Goal: Transaction & Acquisition: Purchase product/service

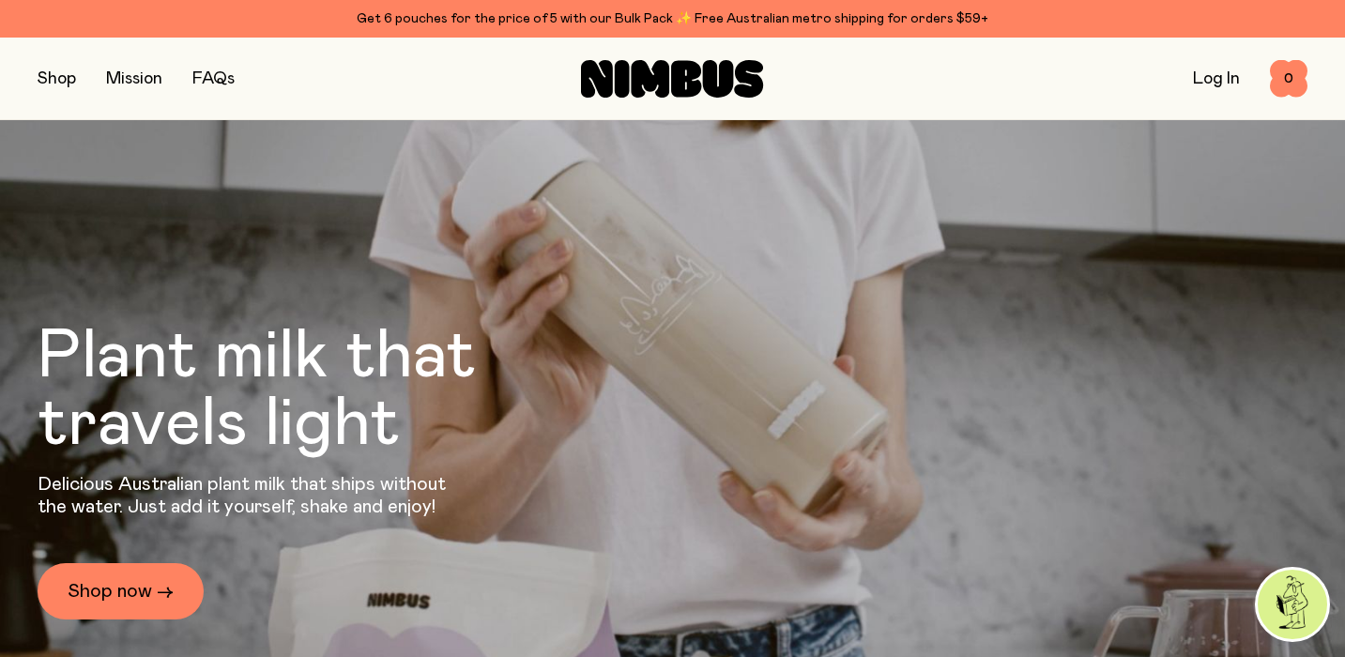
click at [65, 84] on button "button" at bounding box center [57, 79] width 38 height 26
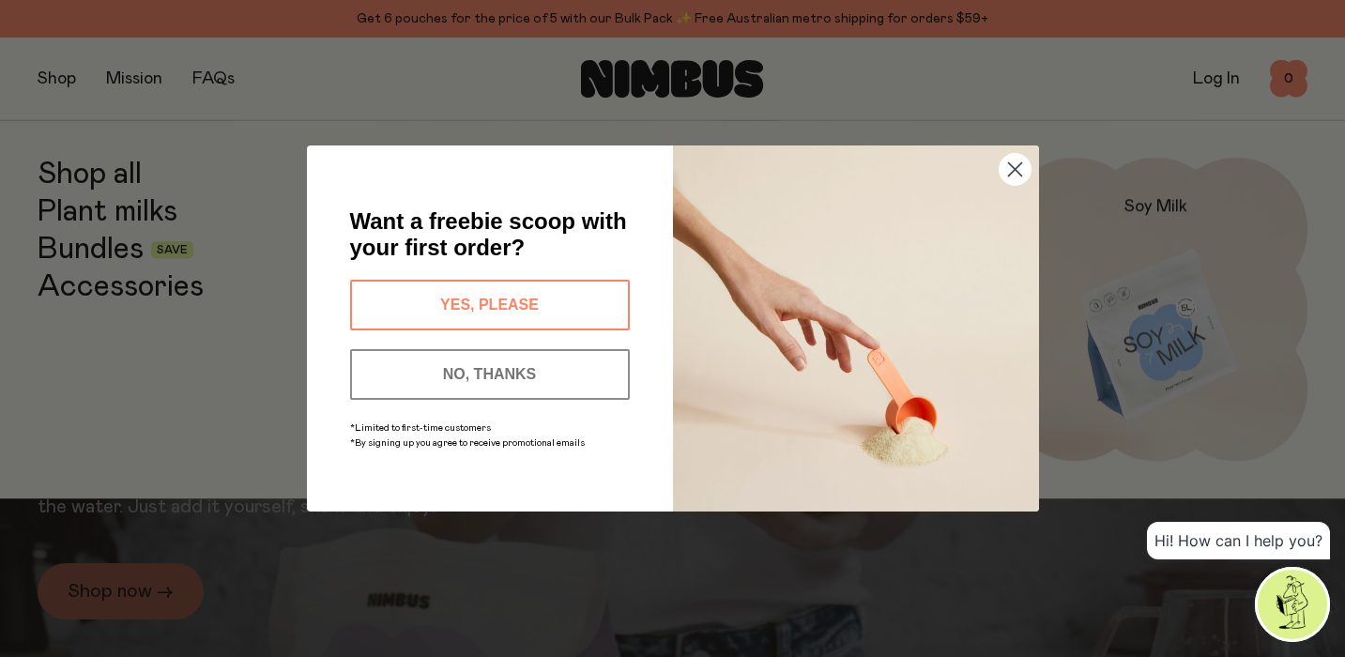
click at [246, 216] on div "Close dialog Want a freebie scoop with your first order? YES, PLEASE NO, THANKS…" at bounding box center [672, 328] width 1345 height 657
click at [1009, 173] on circle "Close dialog" at bounding box center [1014, 169] width 31 height 31
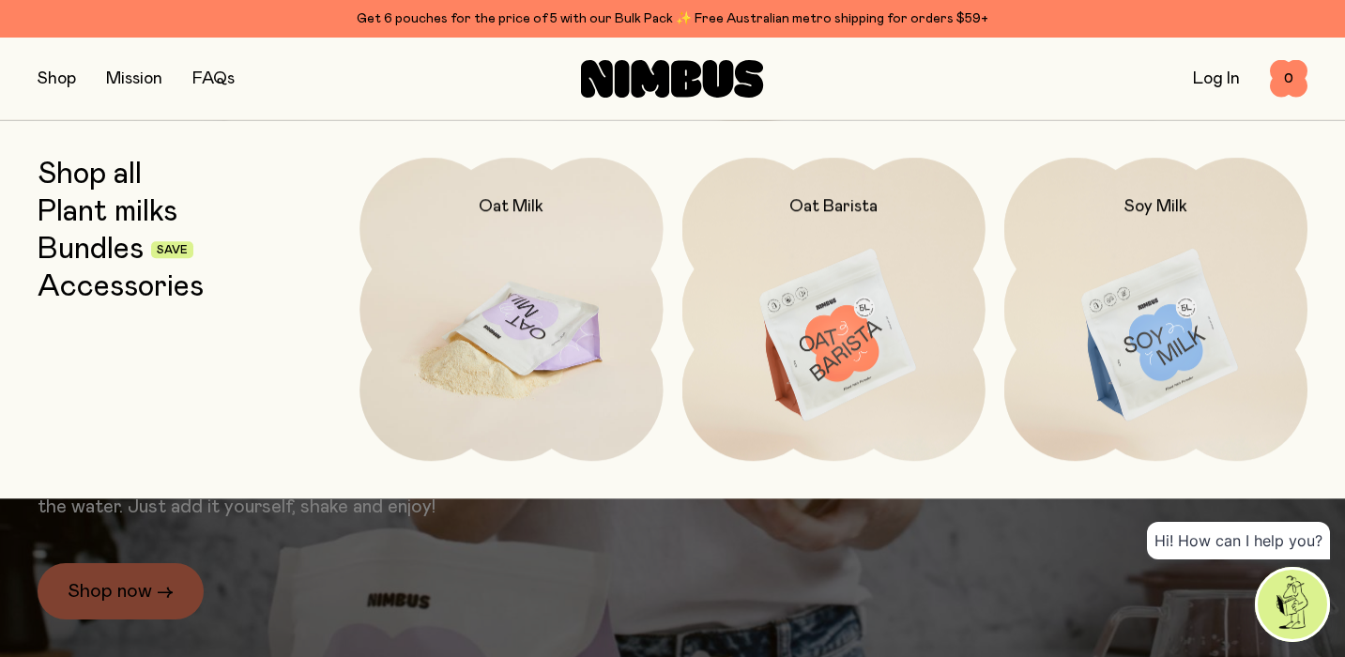
click at [507, 349] on img at bounding box center [510, 336] width 303 height 357
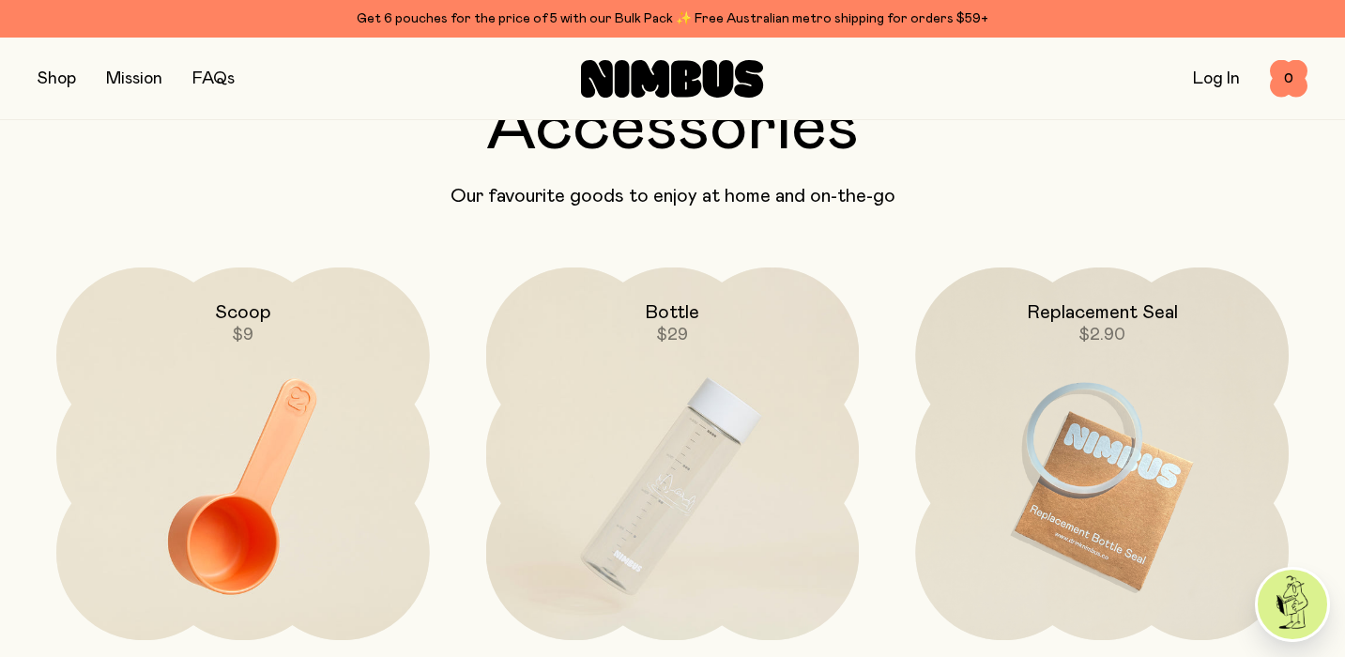
scroll to position [4039, 0]
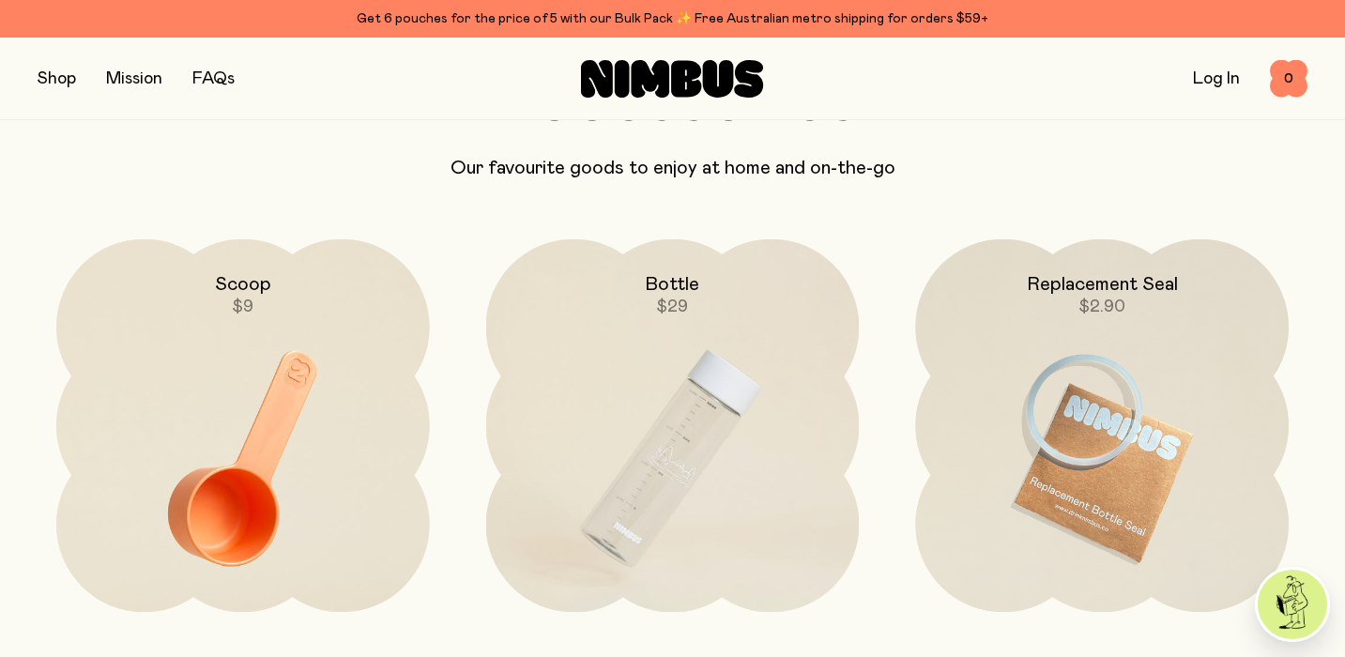
click at [57, 83] on button "button" at bounding box center [57, 79] width 38 height 26
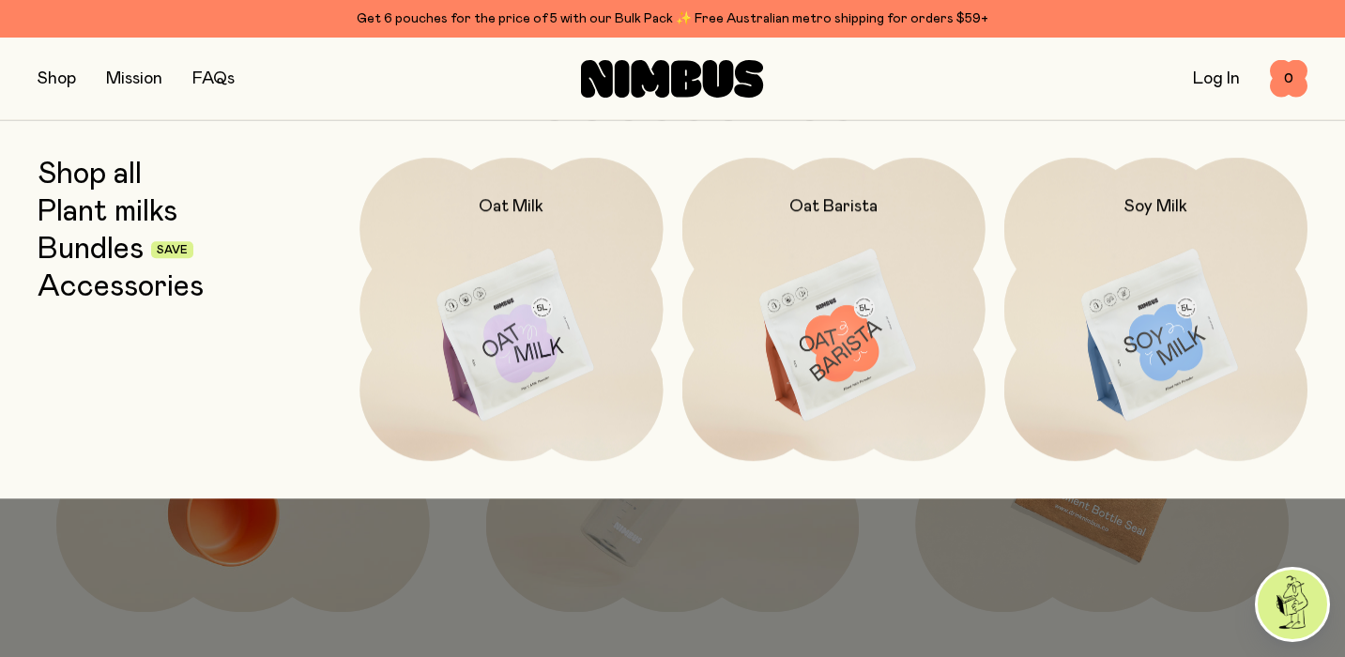
click at [58, 181] on link "Shop all" at bounding box center [90, 175] width 104 height 34
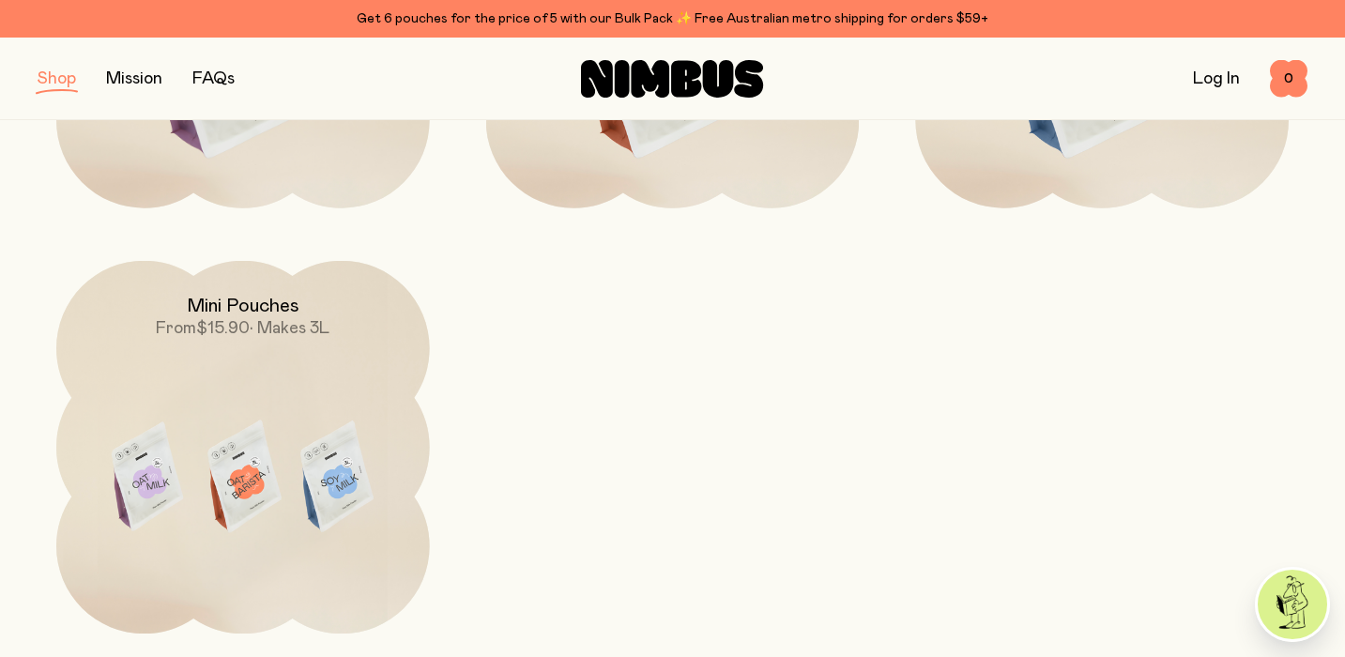
scroll to position [555, 0]
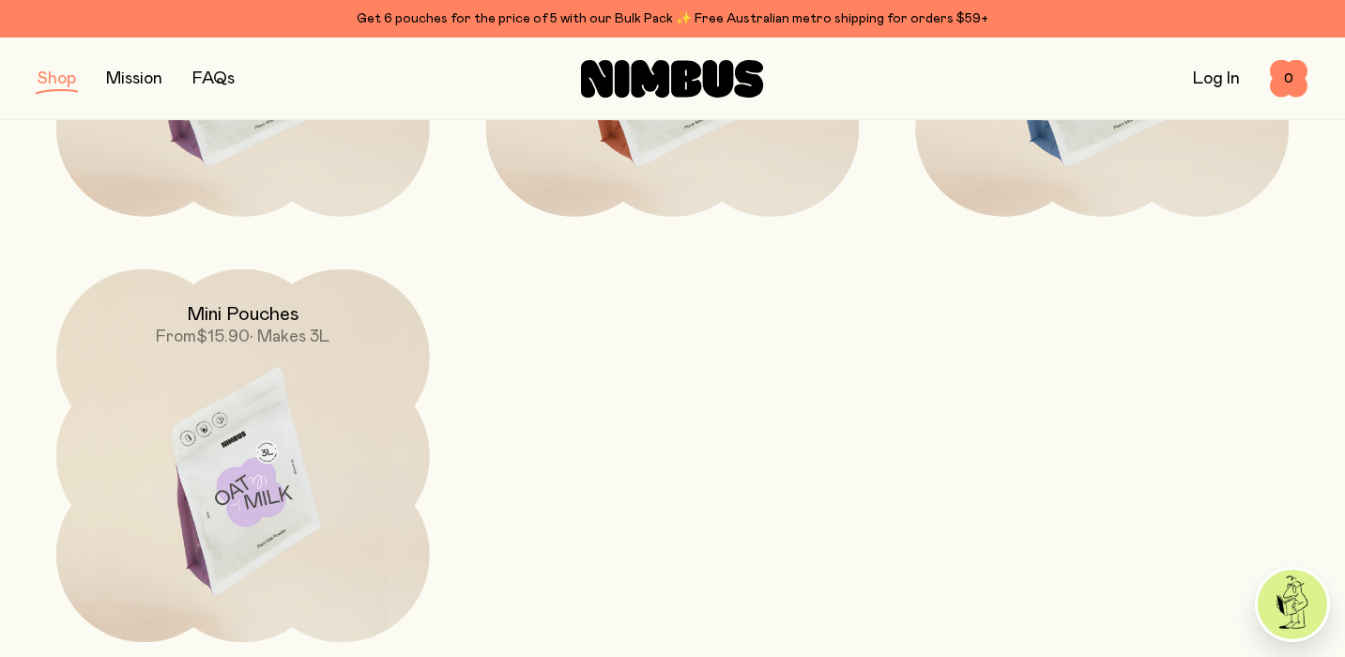
click at [176, 484] on img at bounding box center [243, 488] width 374 height 438
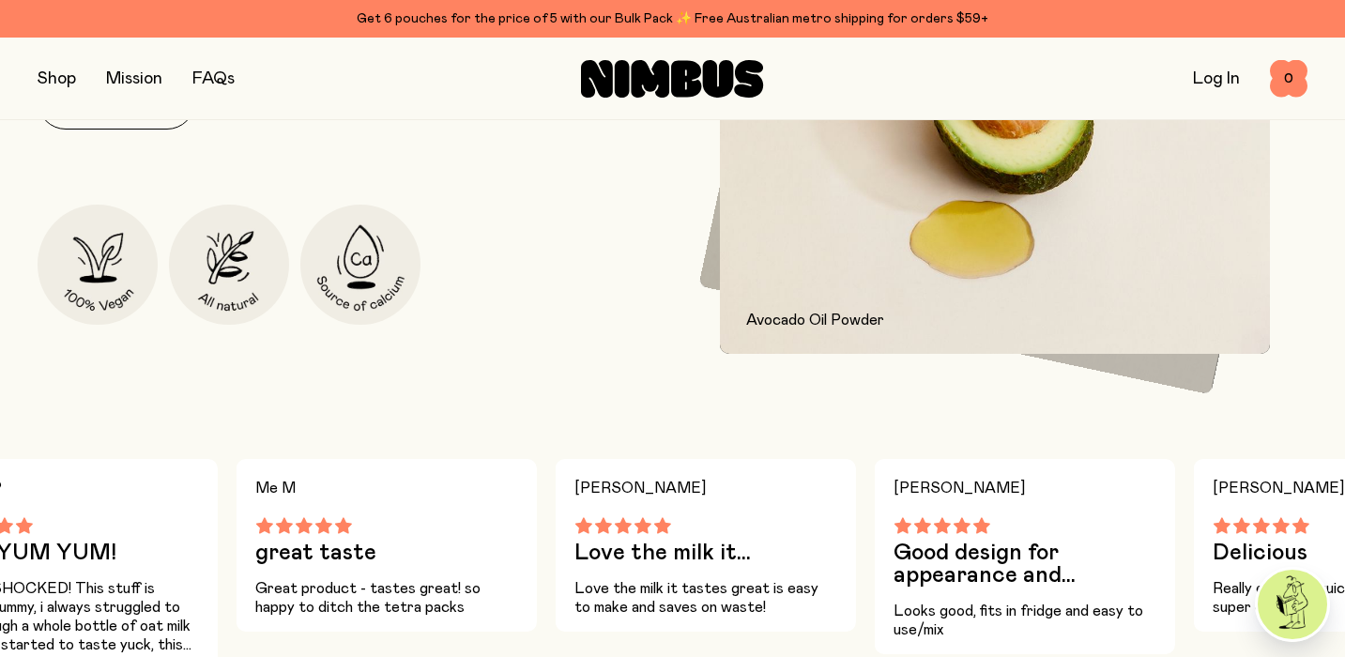
scroll to position [1006, 0]
